Goal: Find specific page/section: Find specific page/section

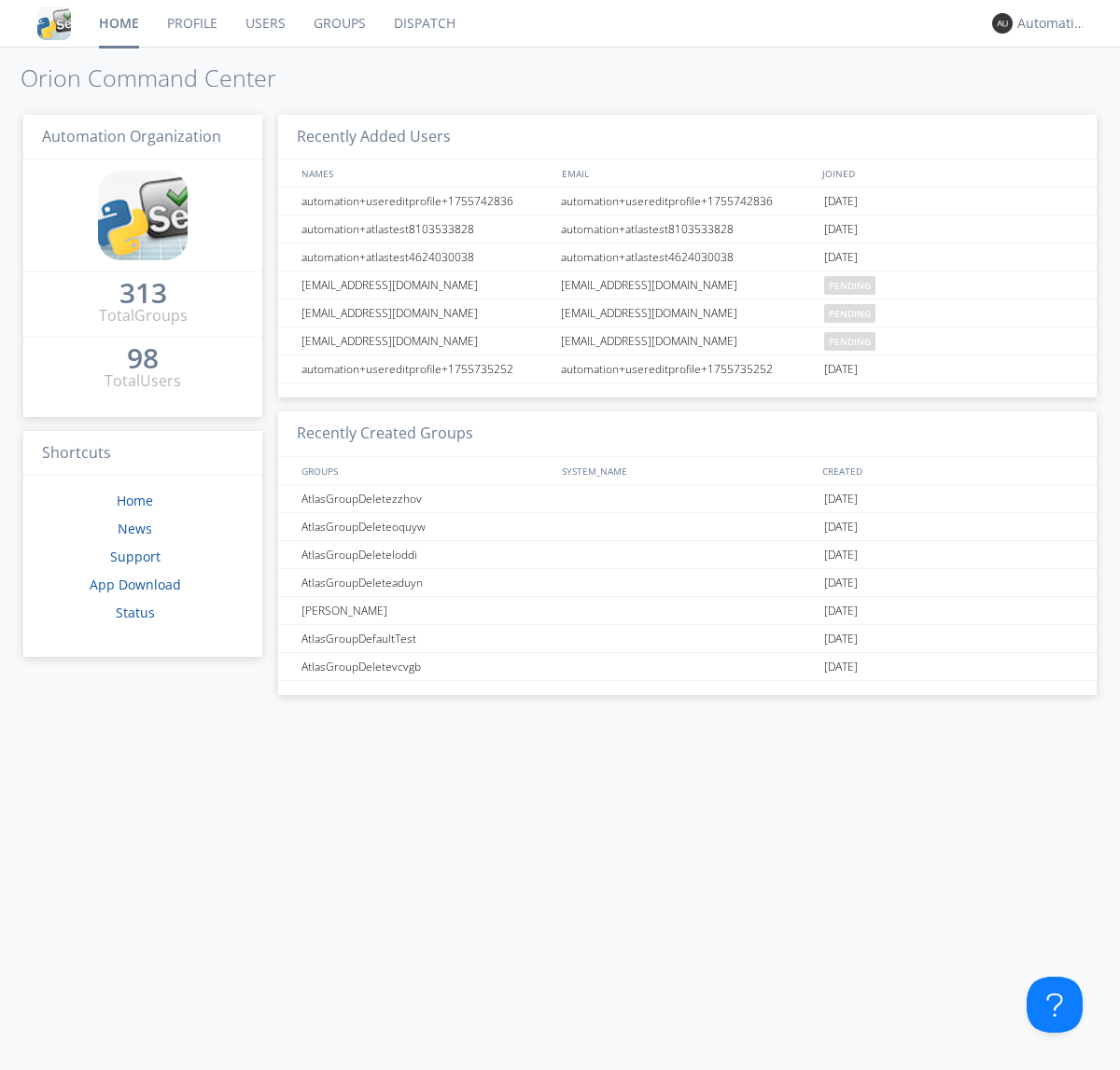
click at [423, 23] on link "Dispatch" at bounding box center [425, 23] width 90 height 47
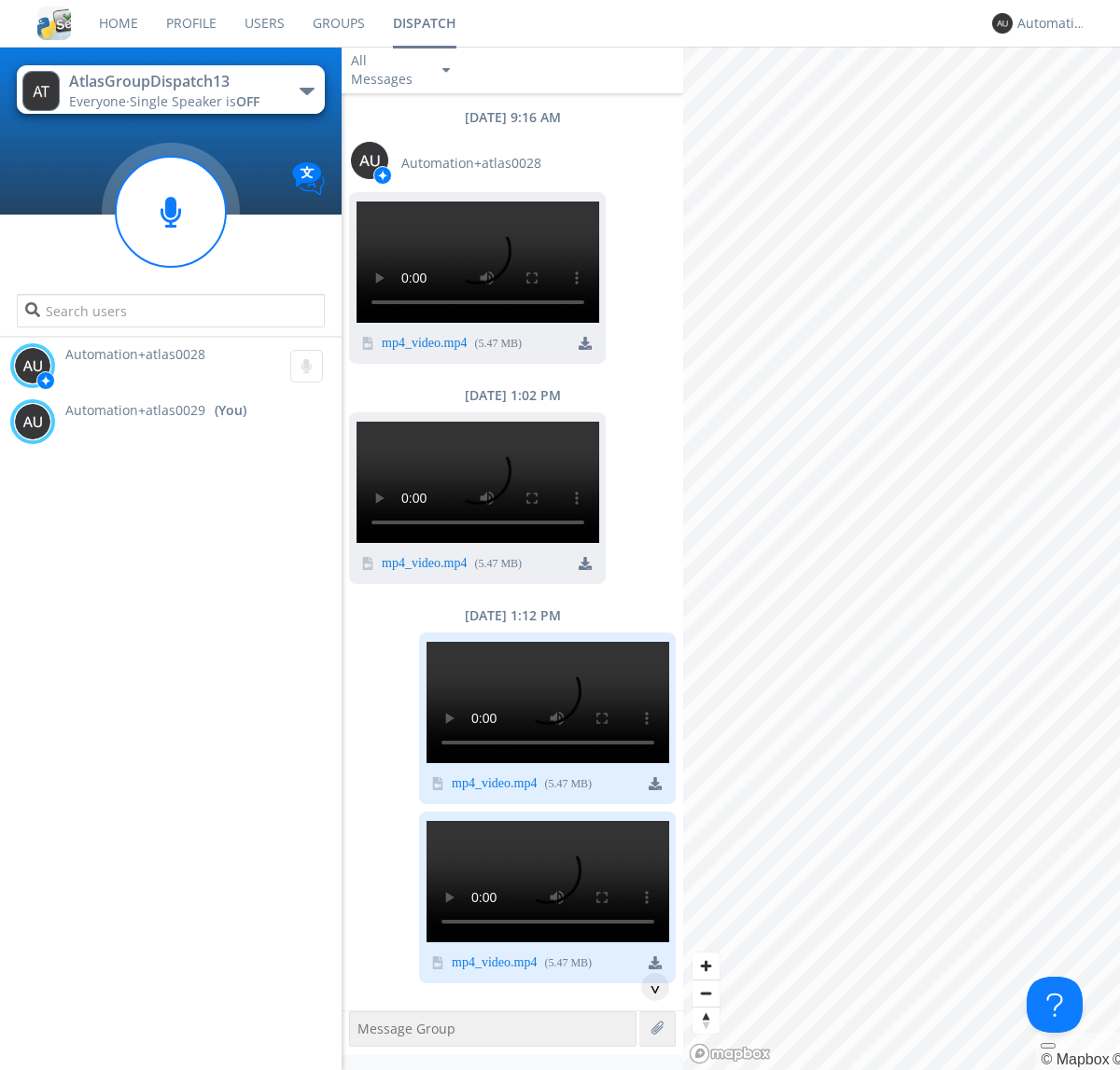
scroll to position [210, 0]
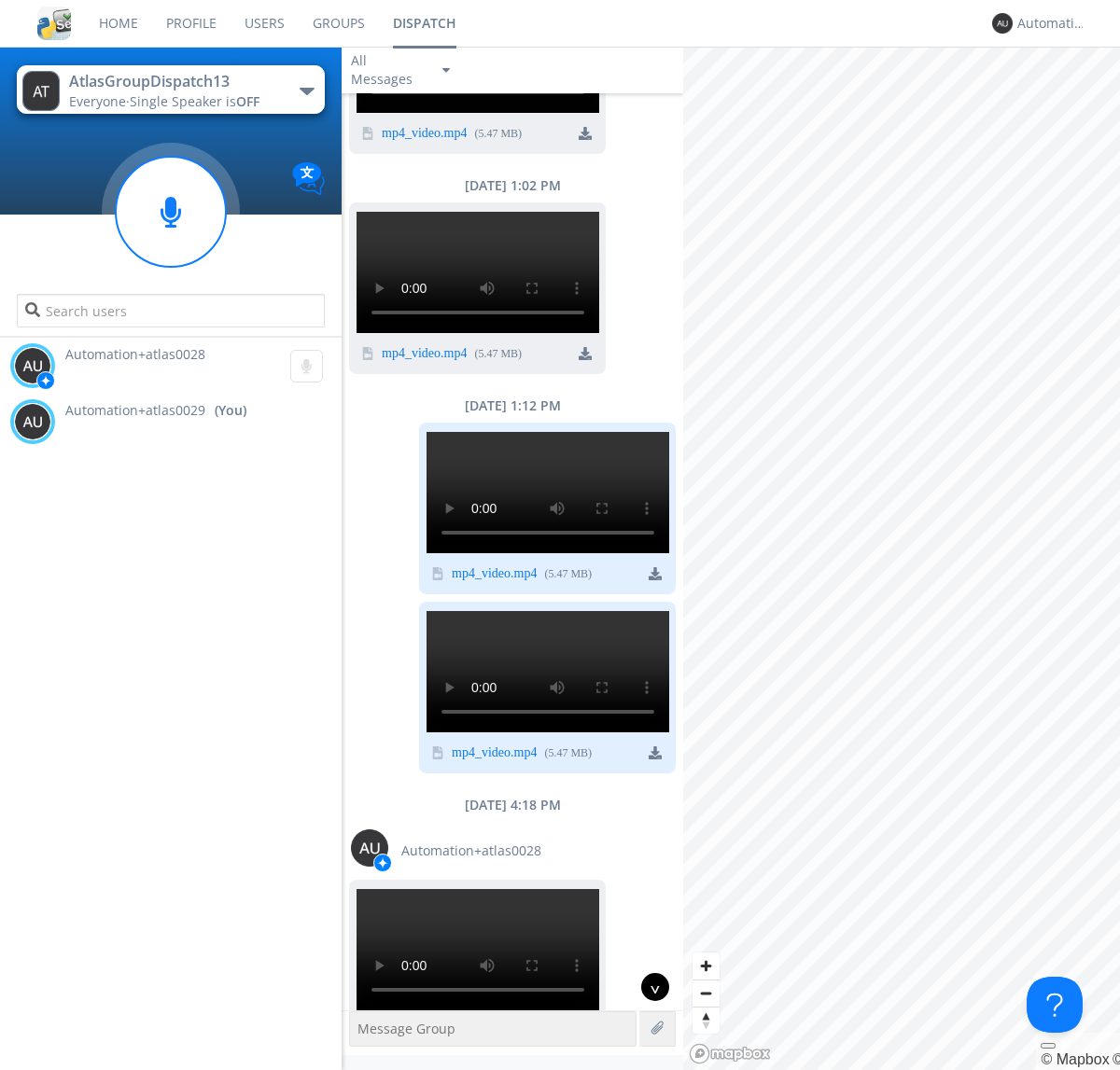
click at [648, 988] on div "^" at bounding box center [655, 988] width 28 height 28
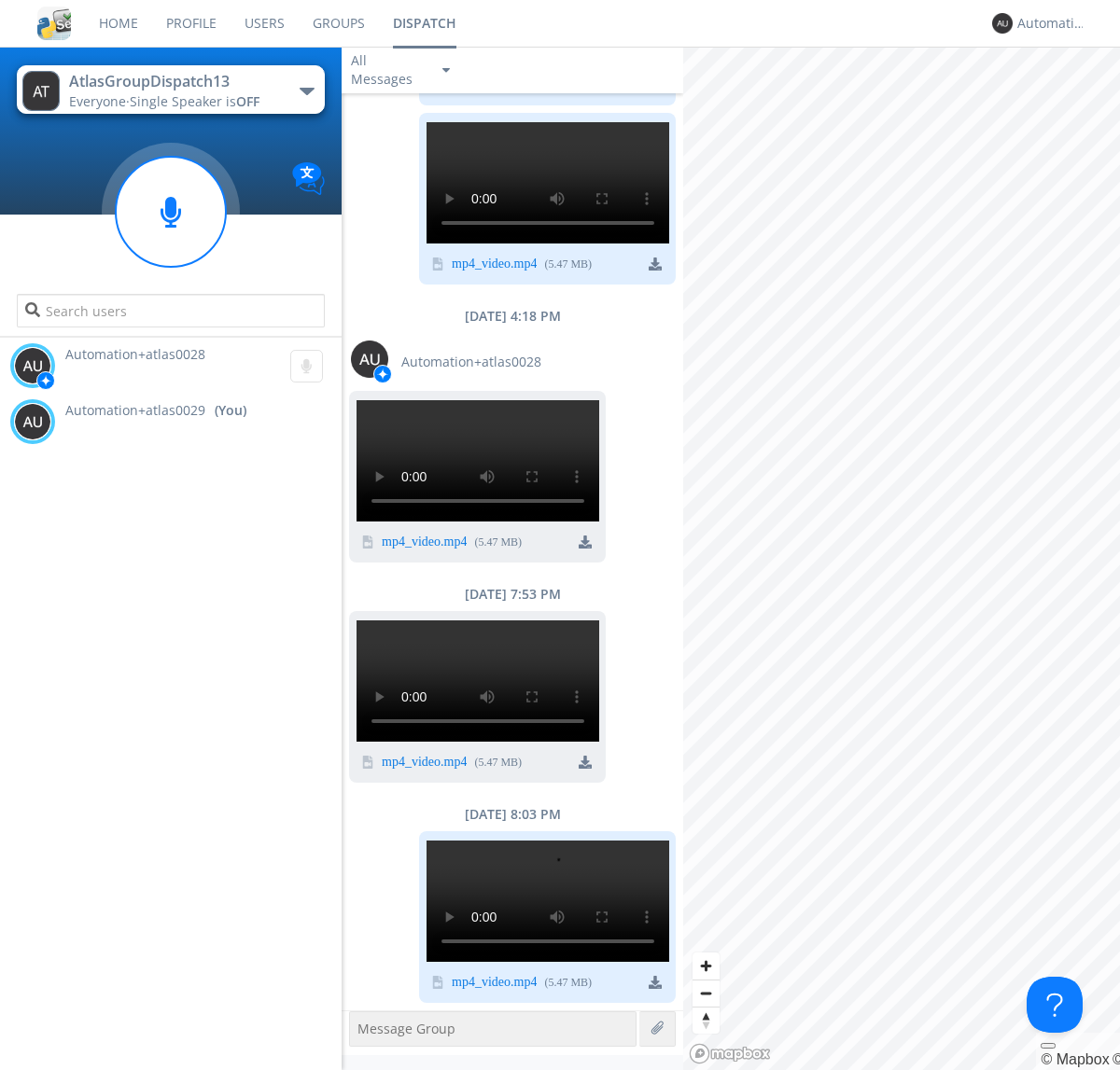
scroll to position [2870, 0]
click at [1047, 23] on div "Automation+atlas0029" at bounding box center [1053, 23] width 70 height 19
